Goal: Information Seeking & Learning: Learn about a topic

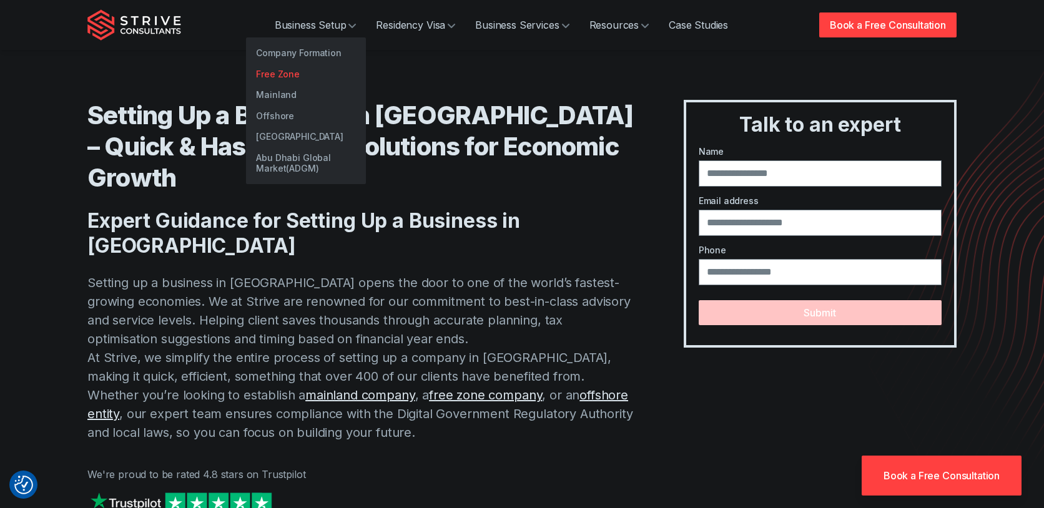
click at [303, 71] on link "Free Zone" at bounding box center [306, 74] width 120 height 21
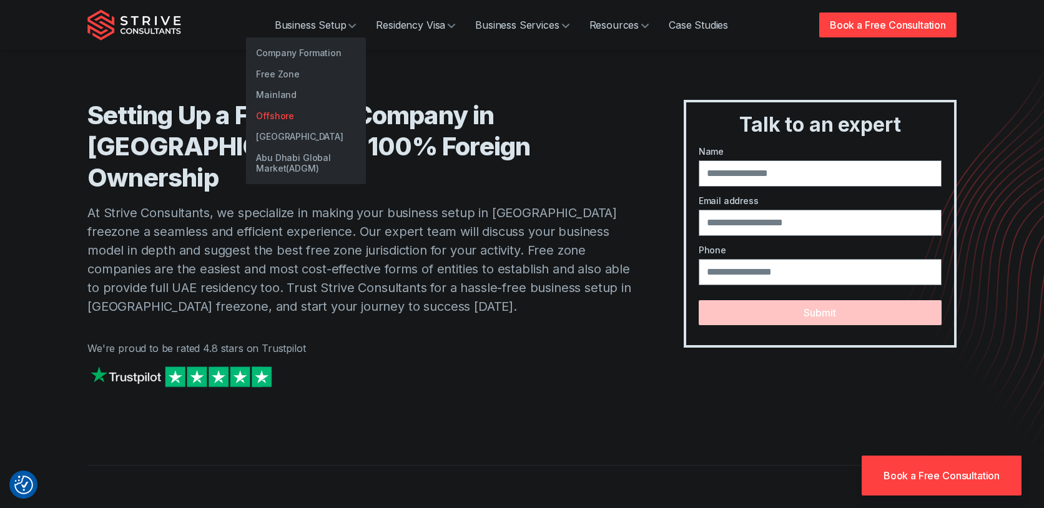
click at [301, 115] on link "Offshore" at bounding box center [306, 115] width 120 height 21
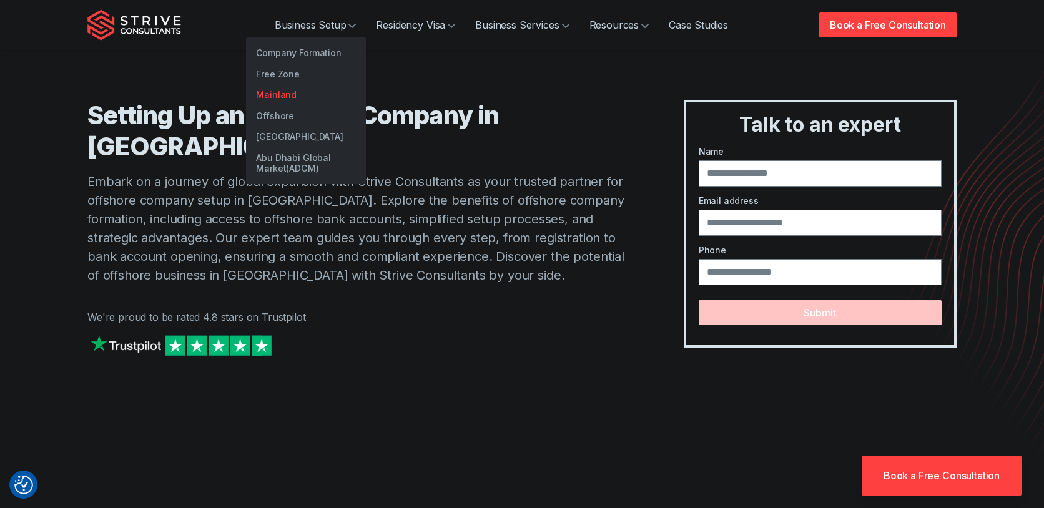
click at [300, 92] on link "Mainland" at bounding box center [306, 94] width 120 height 21
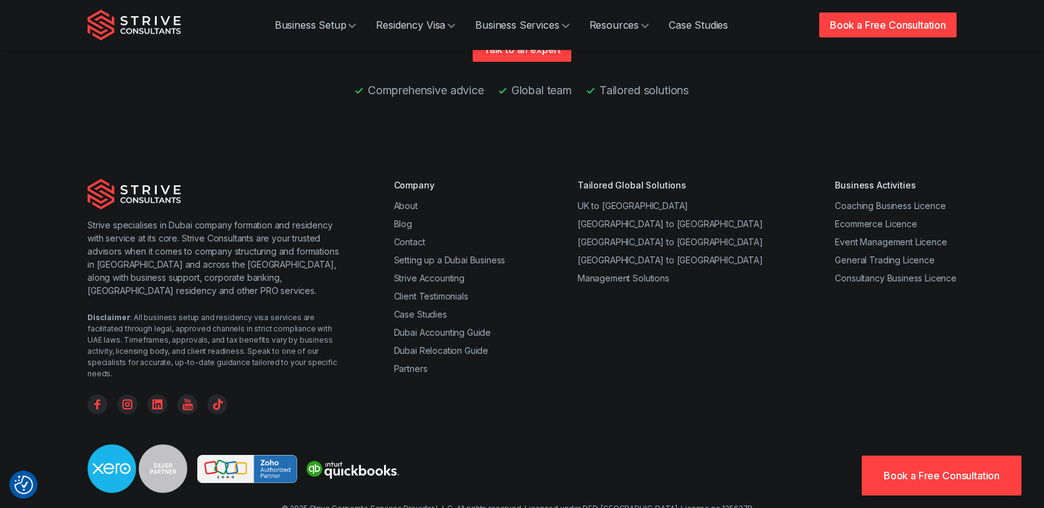
scroll to position [2986, 0]
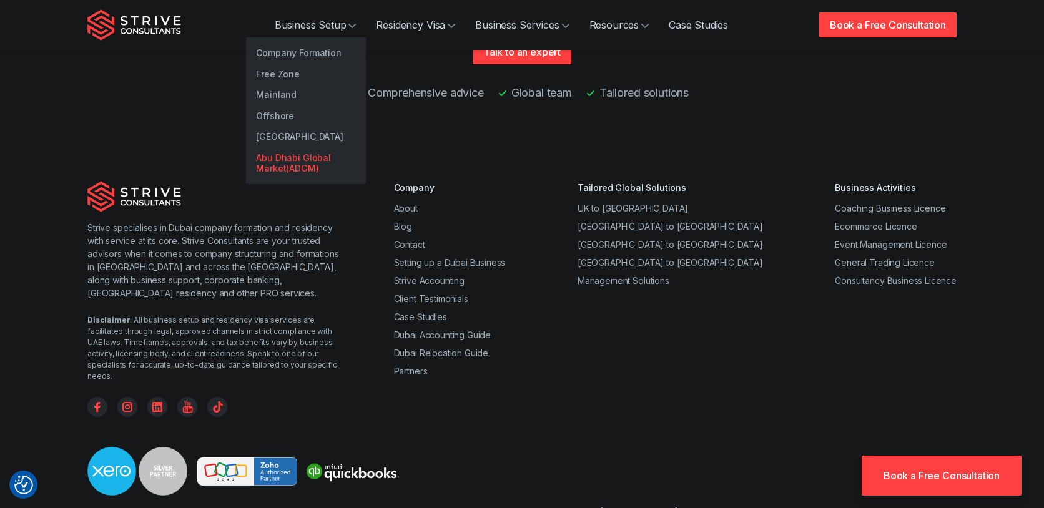
click at [321, 156] on link "Abu Dhabi Global Market(ADGM)" at bounding box center [306, 163] width 120 height 32
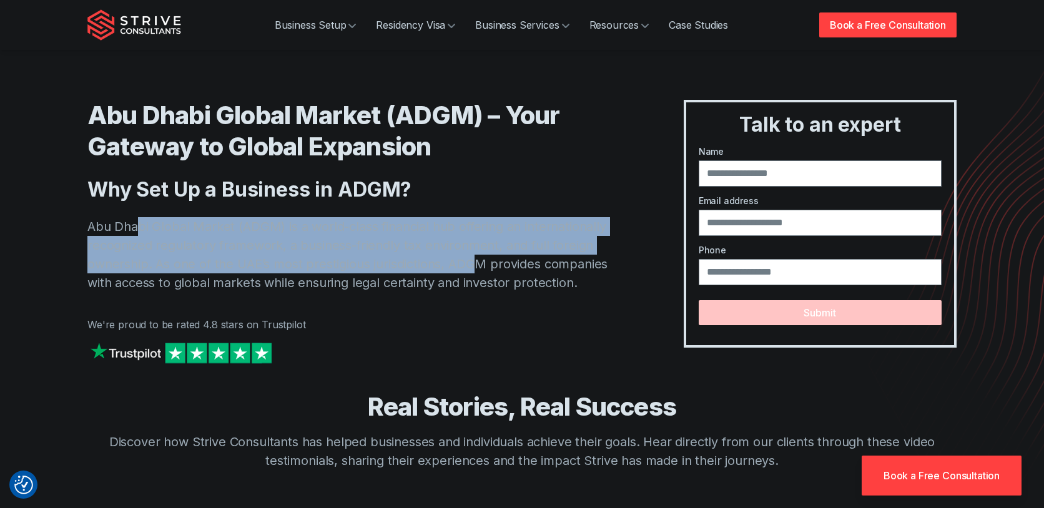
drag, startPoint x: 135, startPoint y: 229, endPoint x: 478, endPoint y: 285, distance: 347.8
click at [477, 271] on p "Abu Dhabi Global Market (ADGM) is a world-class financial hub offering an inter…" at bounding box center [360, 254] width 546 height 75
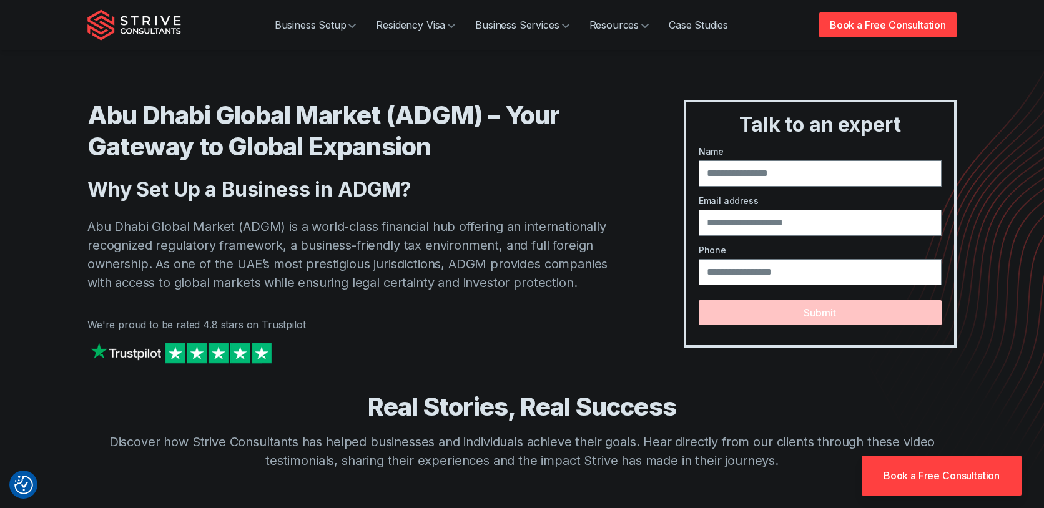
click at [478, 286] on p "Abu Dhabi Global Market (ADGM) is a world-class financial hub offering an inter…" at bounding box center [360, 254] width 546 height 75
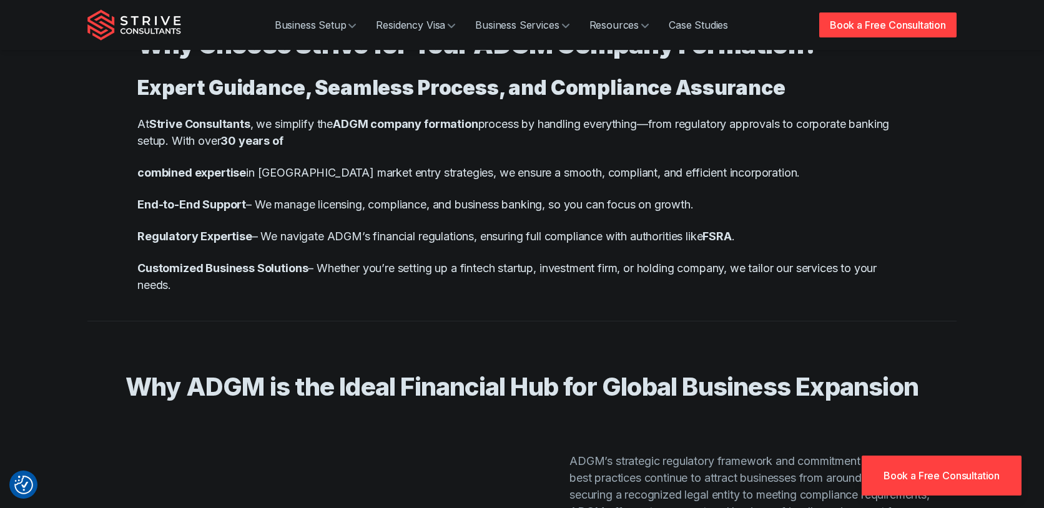
scroll to position [3008, 0]
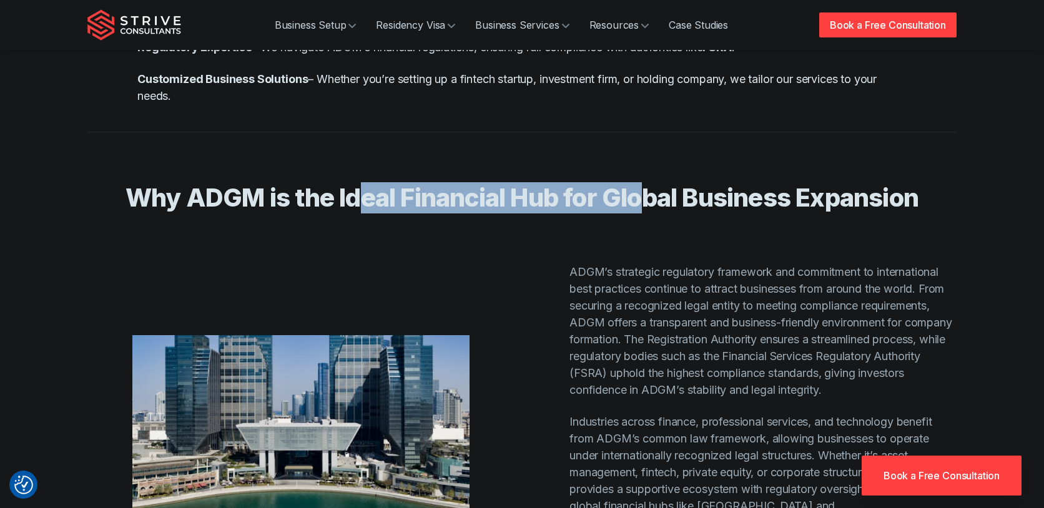
drag, startPoint x: 502, startPoint y: 223, endPoint x: 706, endPoint y: 229, distance: 204.2
click at [705, 213] on h2 "Why ADGM is the Ideal Financial Hub for Global Business Expansion" at bounding box center [521, 197] width 799 height 31
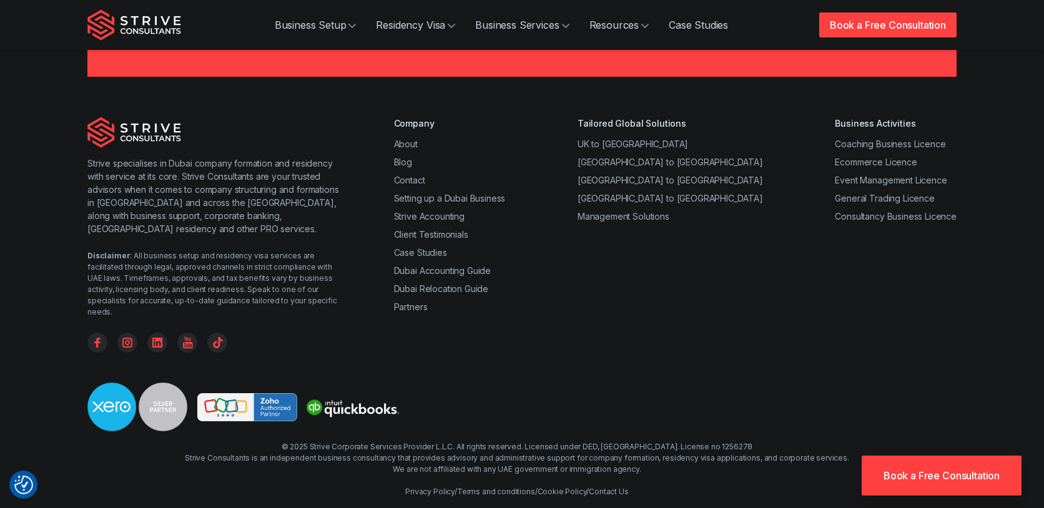
scroll to position [3815, 0]
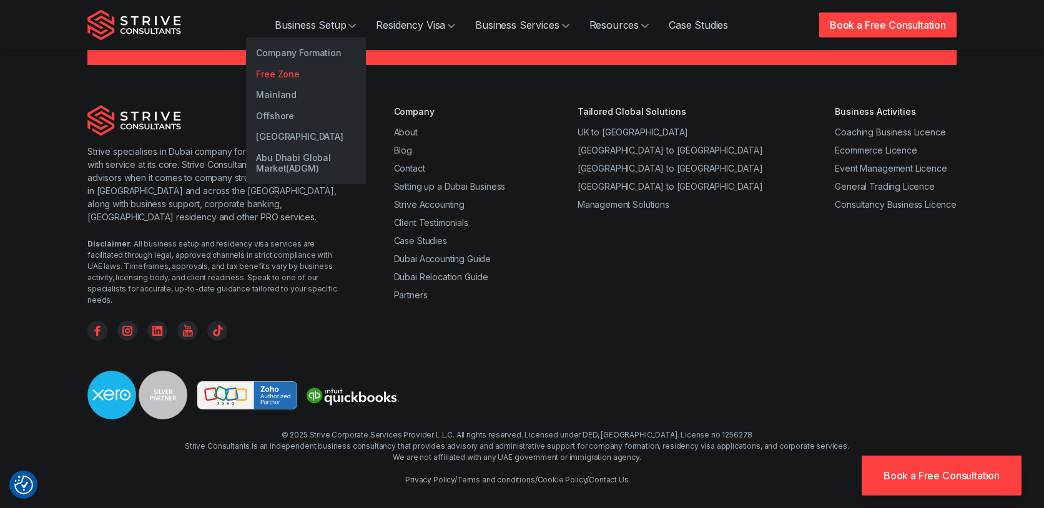
click at [300, 74] on link "Free Zone" at bounding box center [306, 74] width 120 height 21
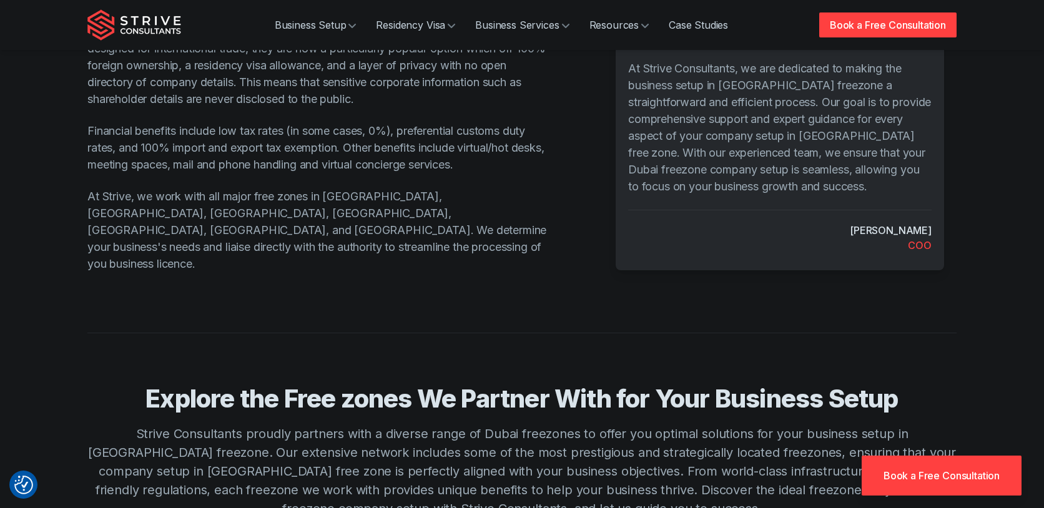
scroll to position [379, 0]
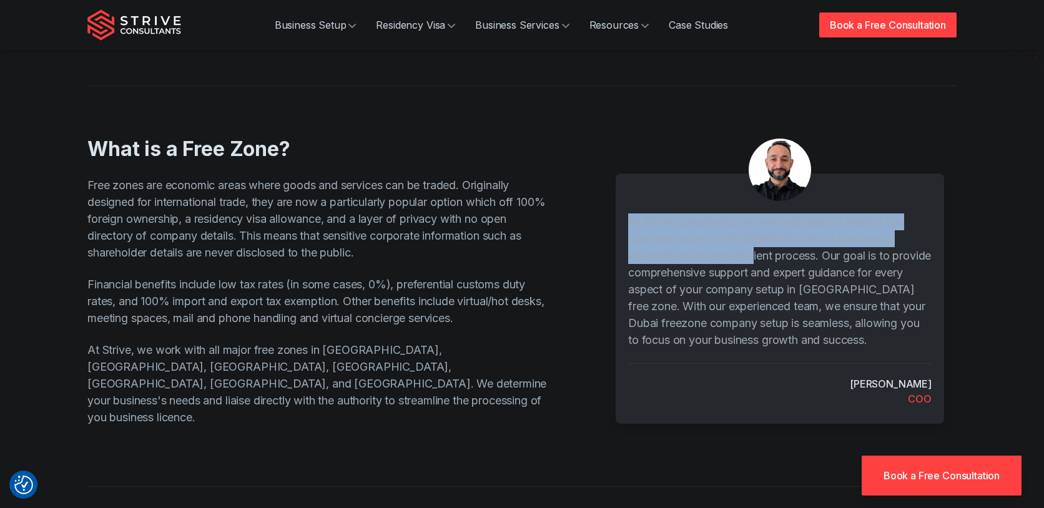
drag, startPoint x: 716, startPoint y: 225, endPoint x: 622, endPoint y: 185, distance: 102.1
click at [622, 185] on div "At Strive Consultants, we are dedicated to making the business setup in [GEOGRA…" at bounding box center [779, 299] width 328 height 250
copy p "At Strive Consultants, we are dedicated to making the business setup in [GEOGRA…"
